Goal: Book appointment/travel/reservation

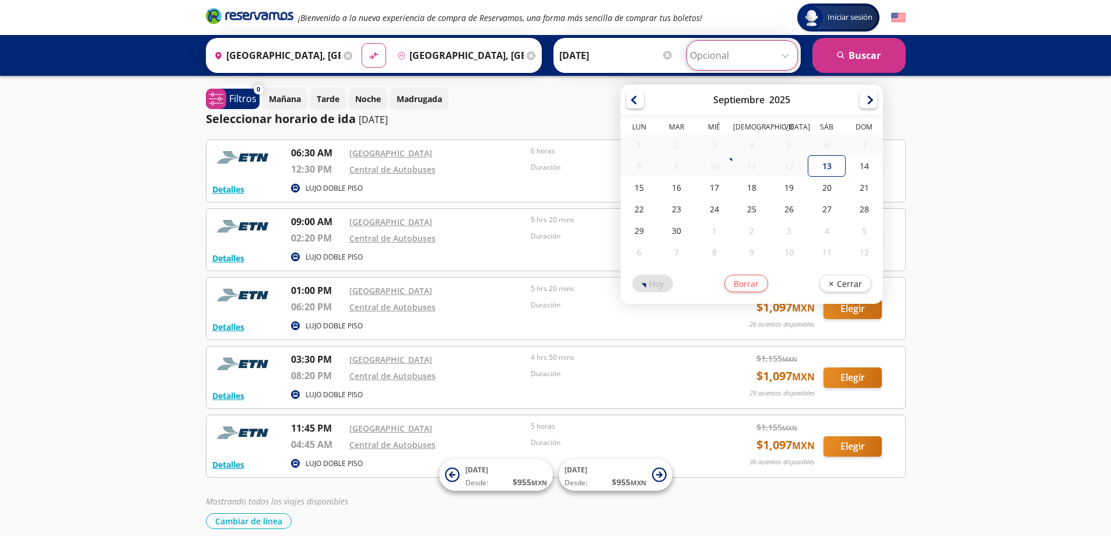
click at [788, 54] on input "Opcional" at bounding box center [742, 55] width 104 height 29
click at [1009, 152] on div "Iniciar sesión Iniciar sesión ¡Bienvenido a la nueva experiencia de compra de R…" at bounding box center [555, 294] width 1111 height 588
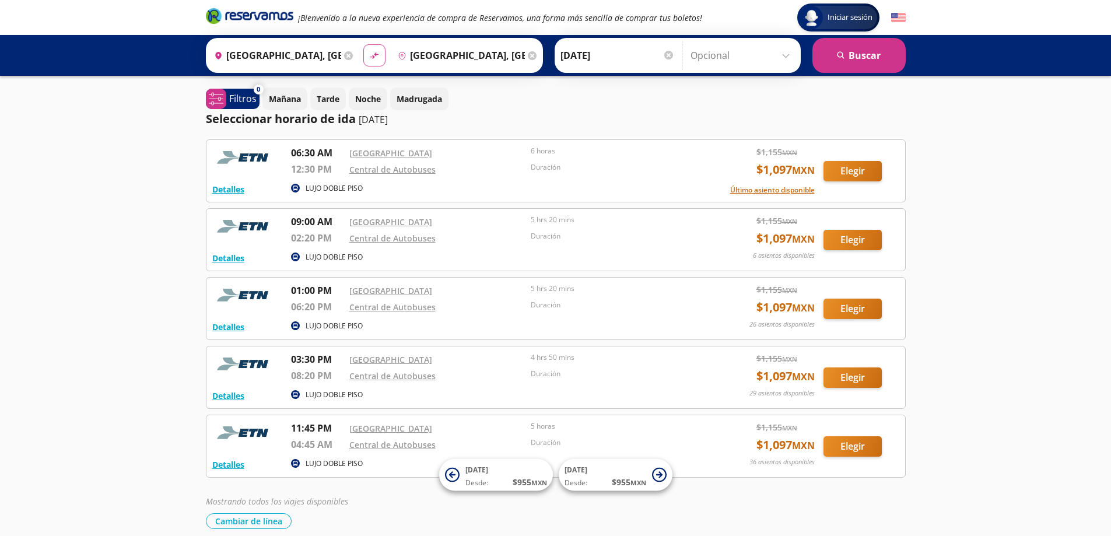
click at [369, 55] on icon "material-symbols:compare-arrows-rounded" at bounding box center [374, 55] width 11 height 11
type input "Guanajuato, Guanajuato"
type input "Ciudad de México, Distrito Federal"
click at [369, 55] on icon "material-symbols:compare-arrows-rounded" at bounding box center [374, 55] width 11 height 11
type input "Ciudad de México, Distrito Federal"
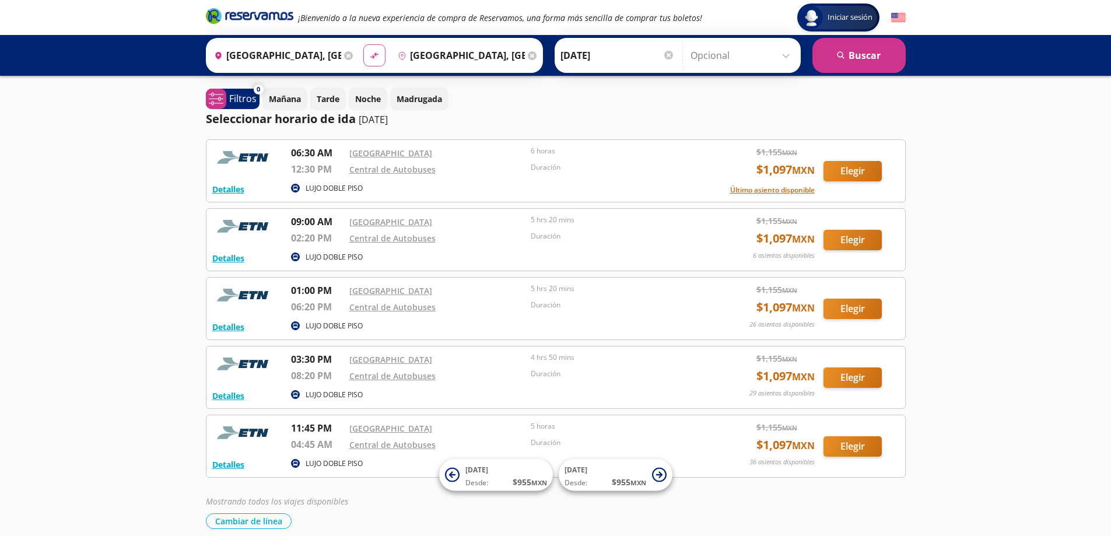
type input "Guanajuato, Guanajuato"
click at [872, 55] on button "search Buscar" at bounding box center [859, 55] width 93 height 35
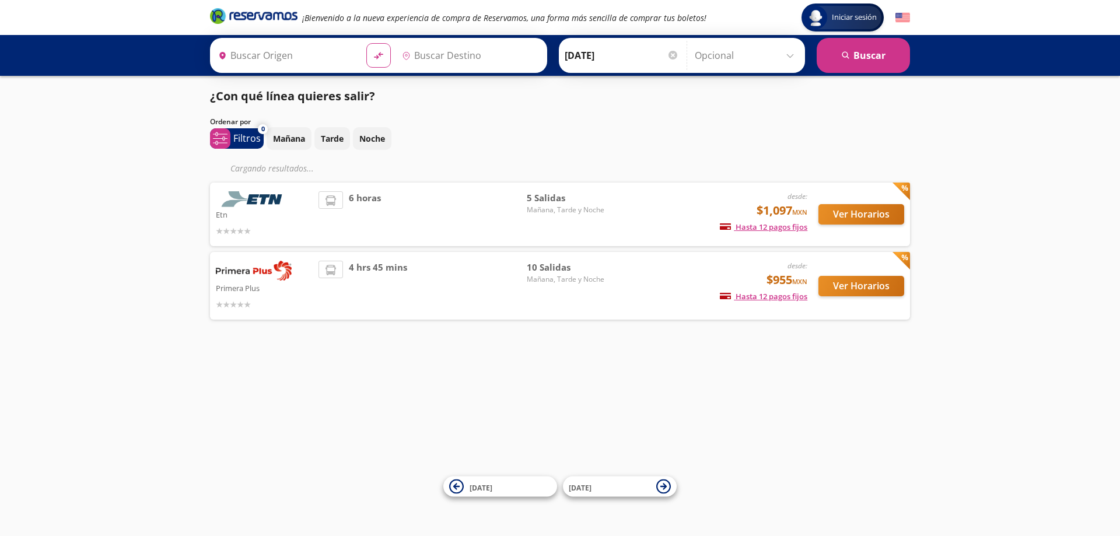
type input "Ciudad de México, Distrito Federal"
type input "Guanajuato, Guanajuato"
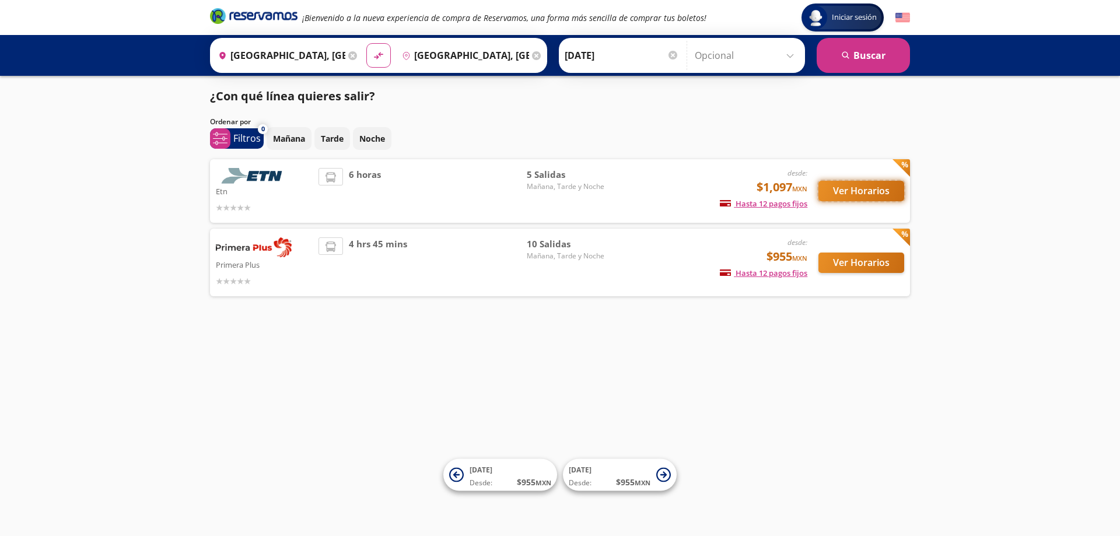
click at [884, 188] on button "Ver Horarios" at bounding box center [862, 191] width 86 height 20
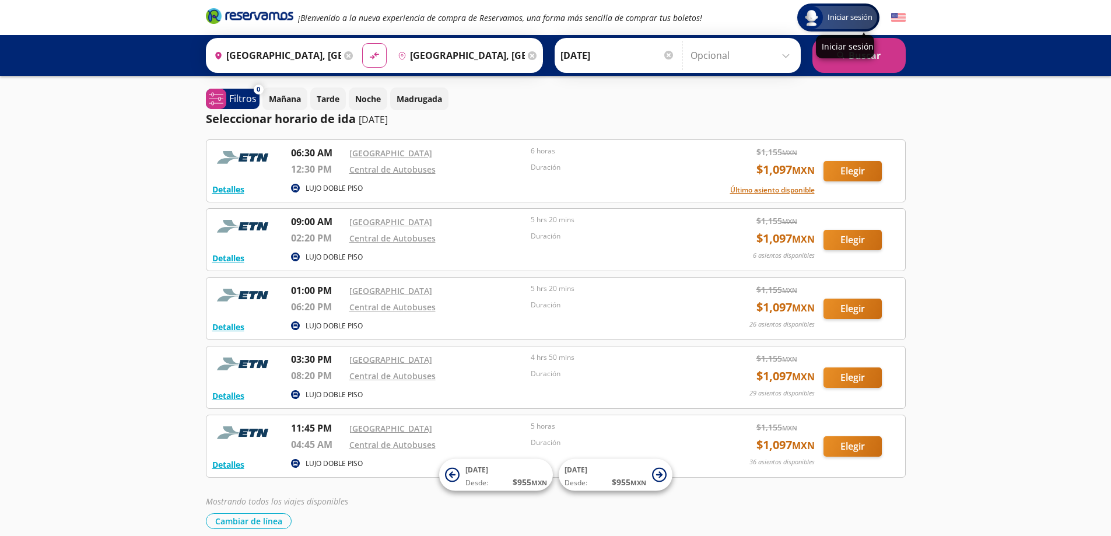
click at [840, 17] on span "Iniciar sesión" at bounding box center [850, 18] width 54 height 12
